Goal: Register for event/course

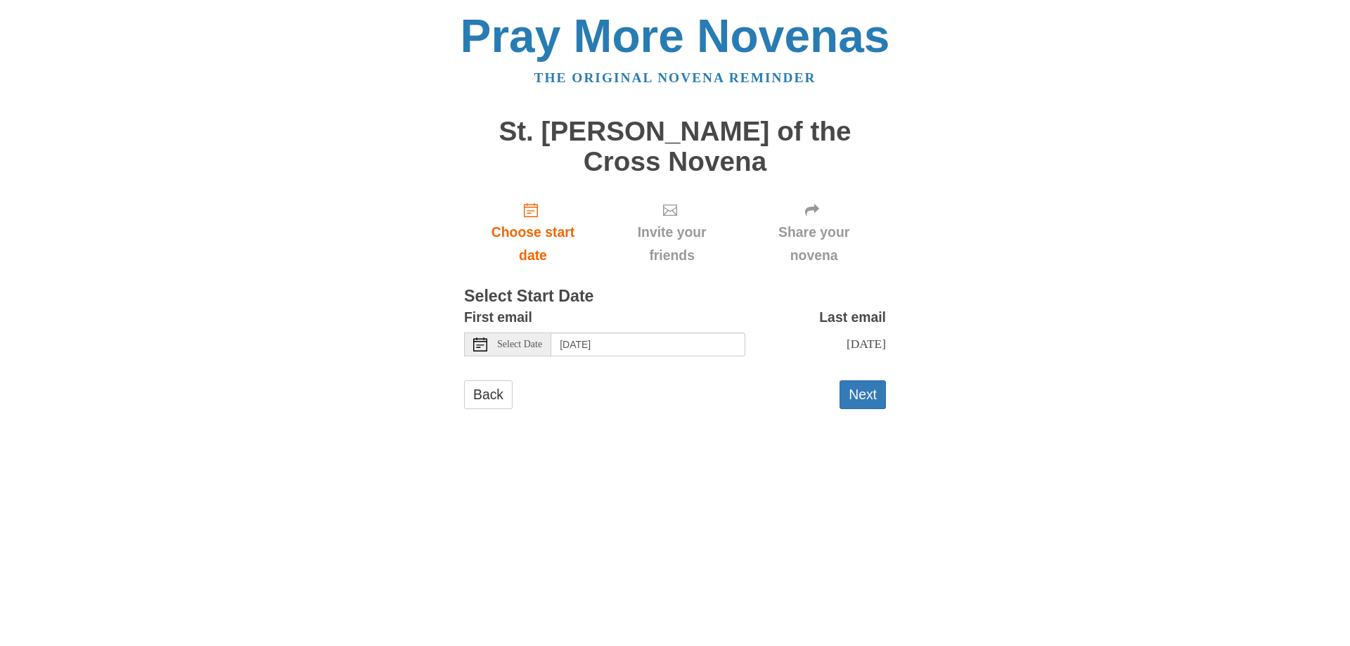
click at [476, 338] on use at bounding box center [480, 345] width 14 height 14
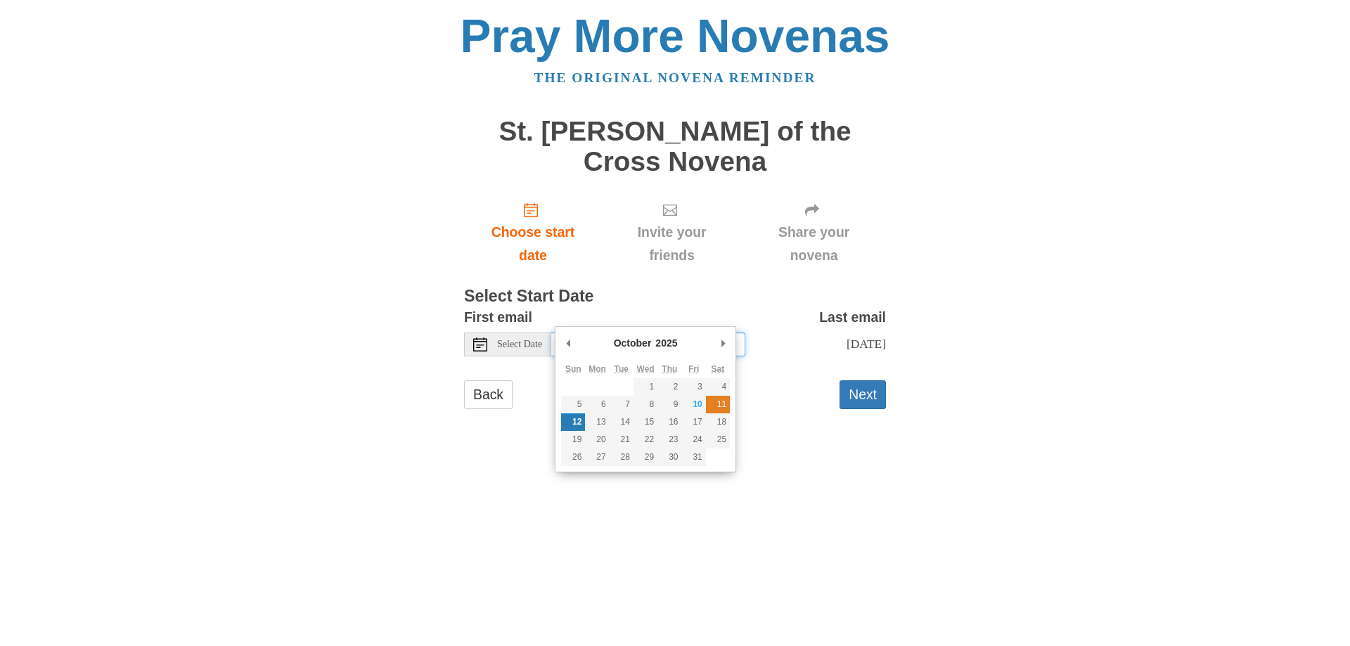
type input "Saturday, October 11th"
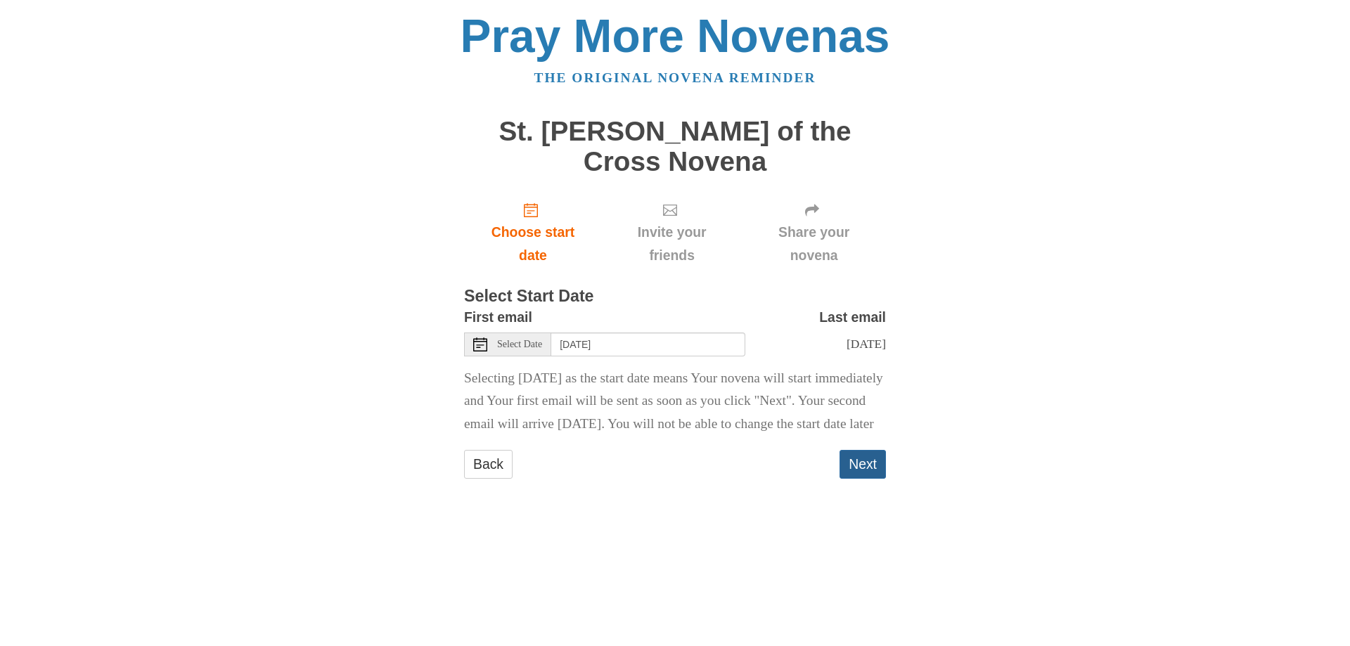
click at [866, 456] on button "Next" at bounding box center [863, 464] width 46 height 29
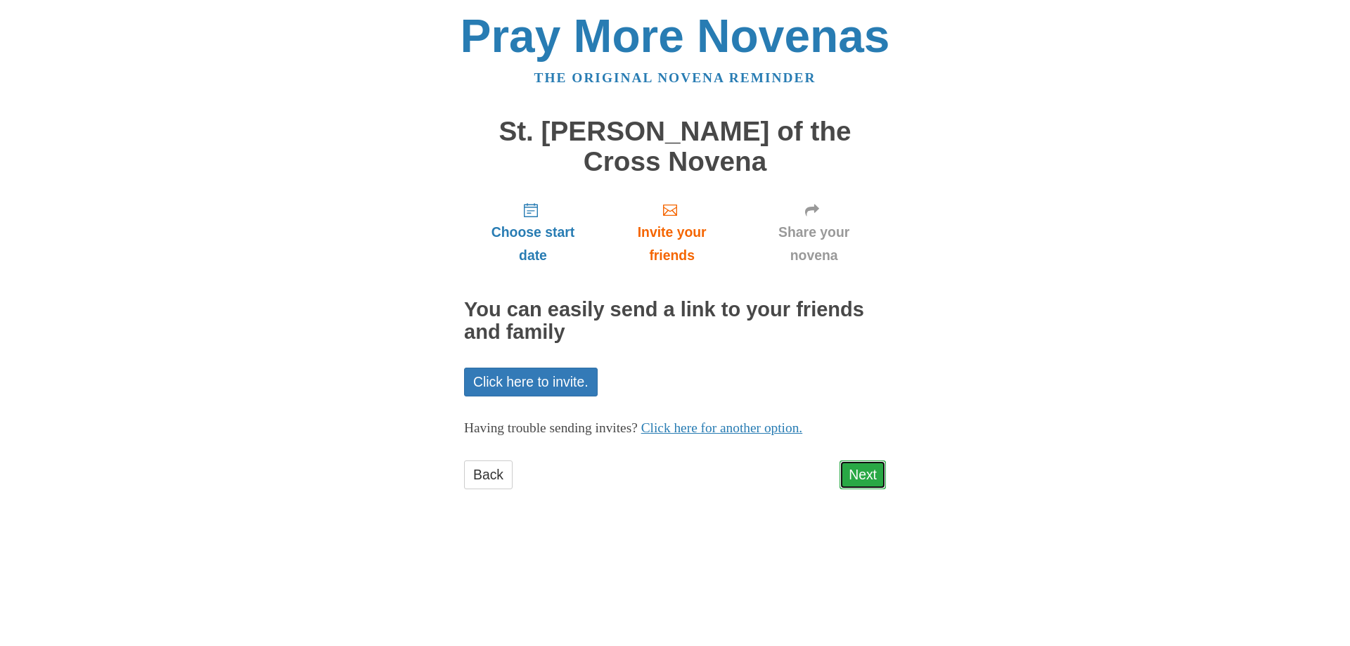
click at [862, 461] on link "Next" at bounding box center [863, 475] width 46 height 29
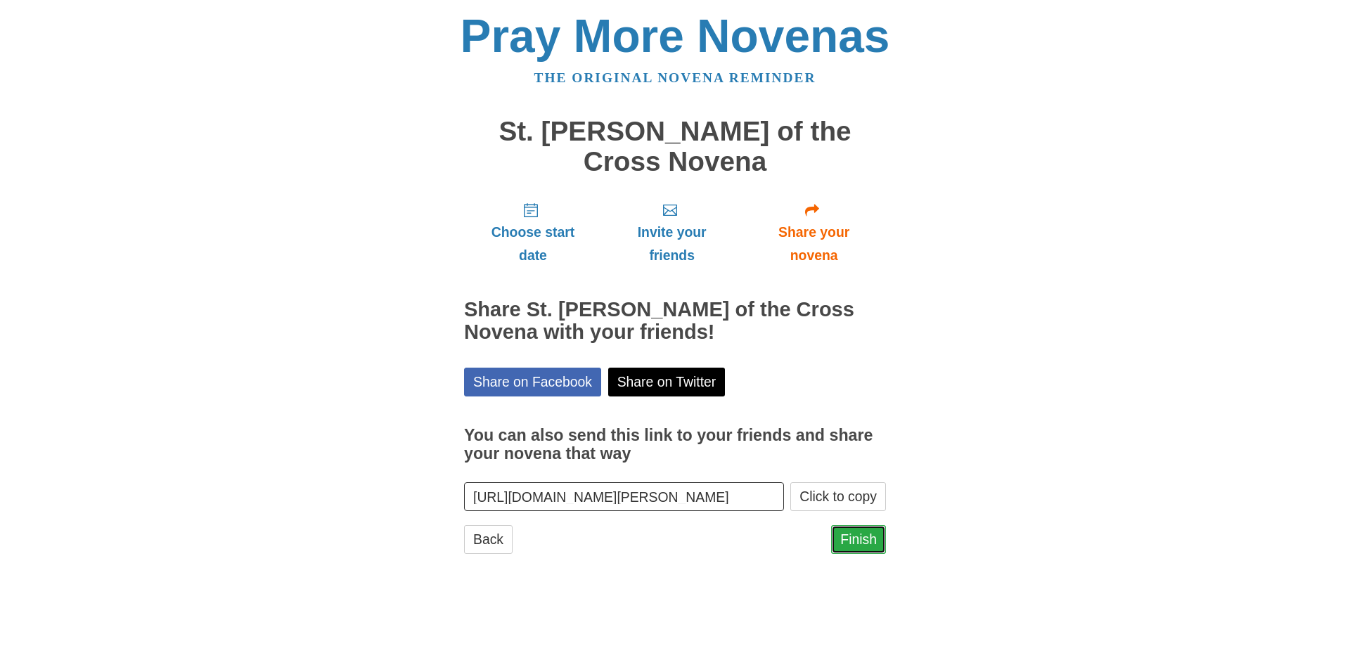
click at [852, 525] on link "Finish" at bounding box center [858, 539] width 55 height 29
